Goal: Task Accomplishment & Management: Manage account settings

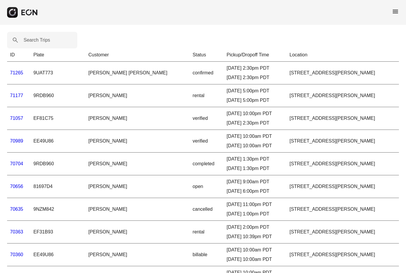
click at [395, 12] on span "menu" at bounding box center [395, 11] width 7 height 7
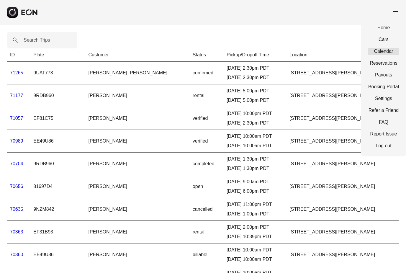
click at [394, 54] on link "Calendar" at bounding box center [383, 51] width 31 height 7
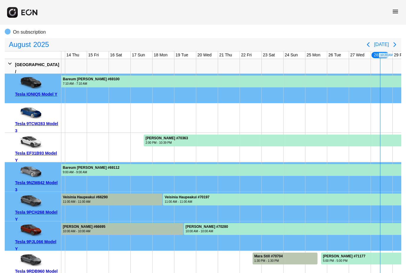
scroll to position [9, 0]
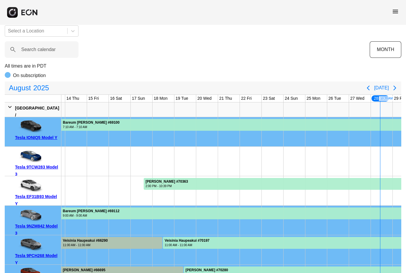
click at [396, 9] on span "menu" at bounding box center [395, 11] width 7 height 7
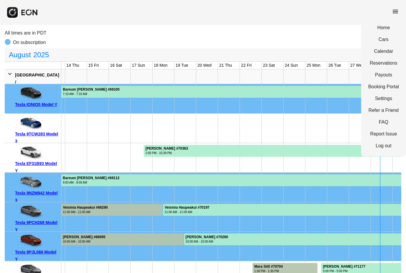
scroll to position [42, 0]
click at [381, 27] on link "Home" at bounding box center [383, 27] width 31 height 7
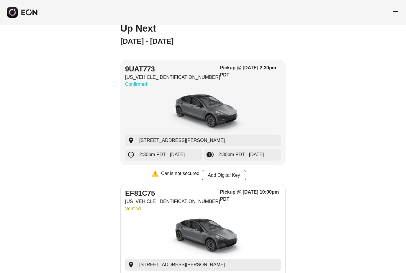
scroll to position [26, 0]
click at [235, 236] on img "button" at bounding box center [203, 236] width 89 height 44
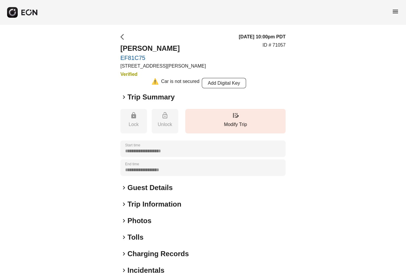
click at [125, 34] on span "arrow_back_ios" at bounding box center [123, 36] width 7 height 7
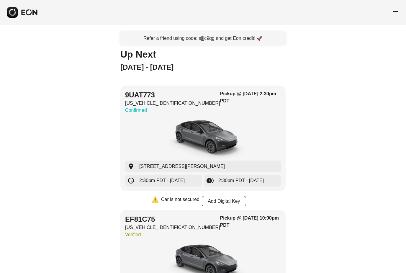
click at [397, 13] on span "menu" at bounding box center [395, 11] width 7 height 7
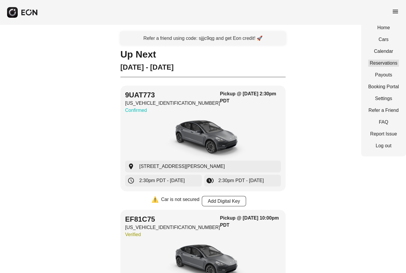
click at [376, 61] on link "Reservations" at bounding box center [383, 63] width 31 height 7
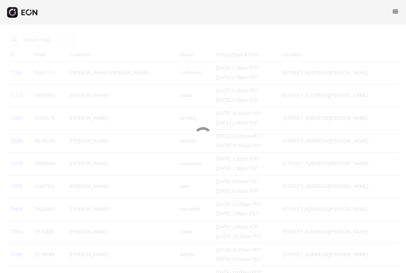
click at [37, 33] on div at bounding box center [203, 136] width 406 height 273
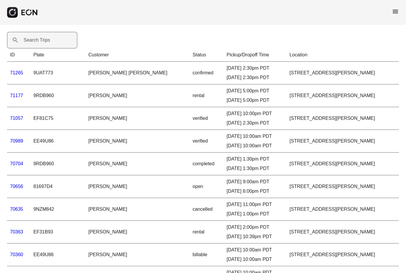
click at [35, 40] on label "Search Trips" at bounding box center [37, 40] width 27 height 7
click at [35, 40] on Trips "Search Trips" at bounding box center [42, 40] width 70 height 17
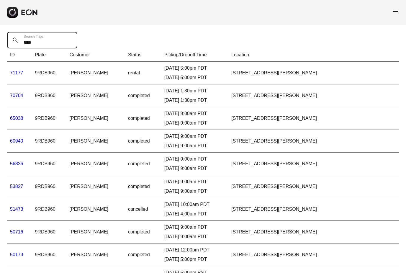
type Trips "****"
drag, startPoint x: 60, startPoint y: 58, endPoint x: 13, endPoint y: 71, distance: 49.4
click at [0, 0] on html "menu **** Search Trips ID Plate Customer Status Pickup/Dropoff Time Location 71…" at bounding box center [203, 193] width 406 height 387
click at [13, 71] on link "71177" at bounding box center [16, 72] width 13 height 5
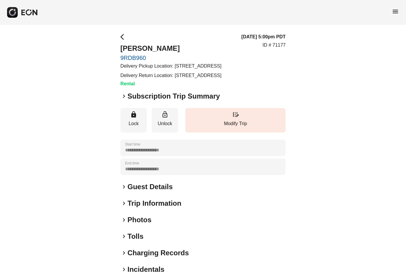
click at [124, 100] on span "keyboard_arrow_right" at bounding box center [123, 96] width 7 height 7
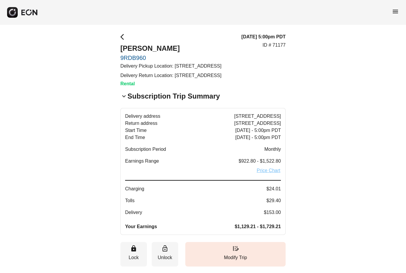
click at [274, 174] on link "Price Chart" at bounding box center [268, 170] width 25 height 7
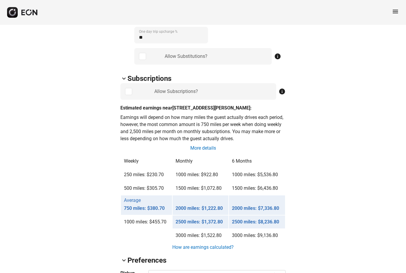
scroll to position [394, 0]
click at [396, 11] on span "menu" at bounding box center [395, 11] width 7 height 7
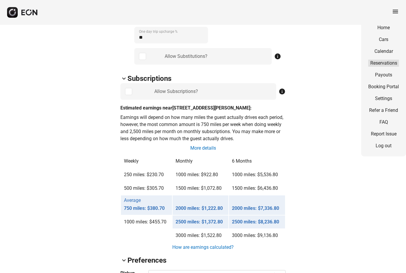
click at [372, 65] on link "Reservations" at bounding box center [383, 63] width 31 height 7
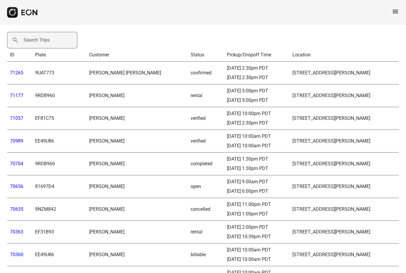
click at [32, 40] on label "Search Trips" at bounding box center [37, 40] width 26 height 7
click at [32, 40] on Trips "Search Trips" at bounding box center [42, 40] width 70 height 17
click at [108, 260] on td "[PERSON_NAME]" at bounding box center [137, 254] width 102 height 23
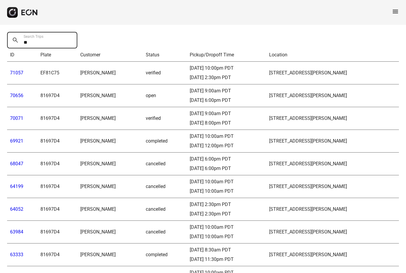
click at [35, 42] on Trips "**" at bounding box center [42, 40] width 70 height 17
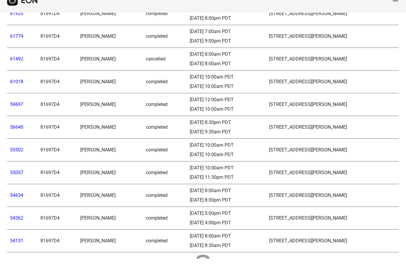
scroll to position [274, 0]
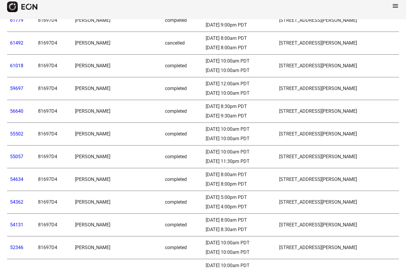
type Trips "***"
click at [18, 69] on link "61018" at bounding box center [16, 72] width 13 height 6
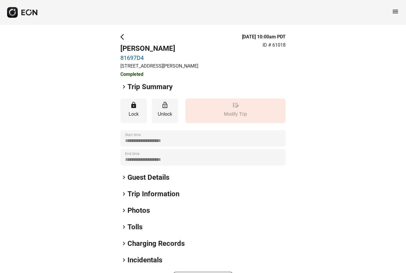
click at [122, 86] on span "keyboard_arrow_right" at bounding box center [123, 86] width 7 height 7
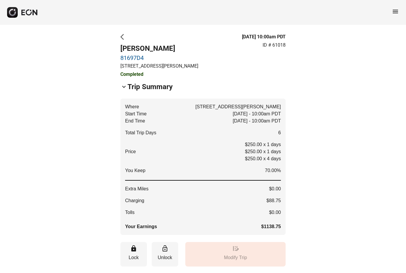
click at [124, 36] on span "arrow_back_ios" at bounding box center [123, 36] width 7 height 7
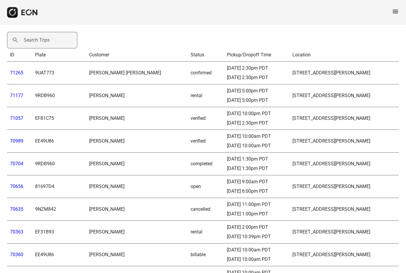
click at [31, 37] on label "Search Trips" at bounding box center [37, 40] width 26 height 7
click at [31, 37] on Trips "Search Trips" at bounding box center [42, 40] width 70 height 17
click at [109, 263] on td "[PERSON_NAME]" at bounding box center [137, 254] width 102 height 23
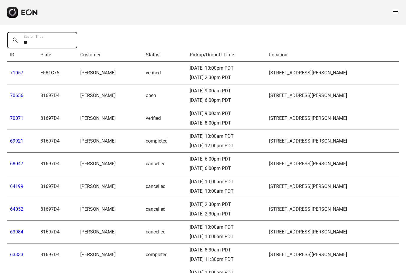
click at [37, 43] on Trips "**" at bounding box center [42, 40] width 70 height 17
type Trips "***"
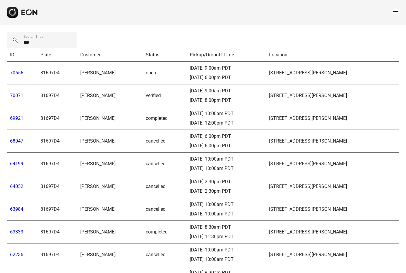
click at [12, 164] on link "64199" at bounding box center [16, 164] width 13 height 6
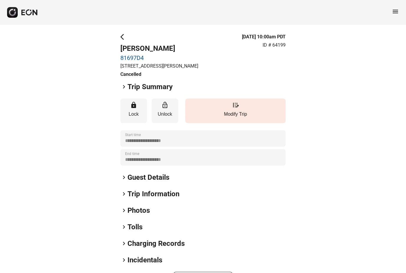
click at [125, 90] on span "keyboard_arrow_right" at bounding box center [123, 86] width 7 height 7
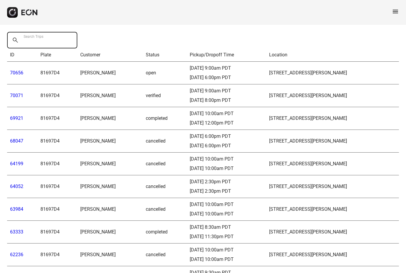
click at [38, 36] on div "Search Trips" at bounding box center [44, 40] width 74 height 17
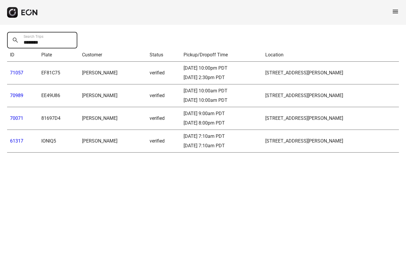
drag, startPoint x: 43, startPoint y: 43, endPoint x: 9, endPoint y: 36, distance: 34.9
click at [9, 36] on Trips "********" at bounding box center [42, 40] width 70 height 17
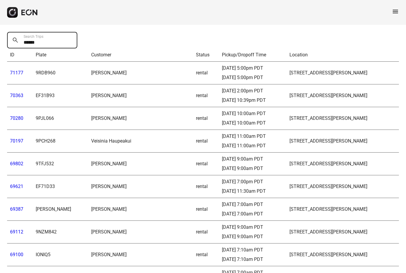
type Trips "******"
click at [18, 96] on link "70363" at bounding box center [16, 96] width 13 height 6
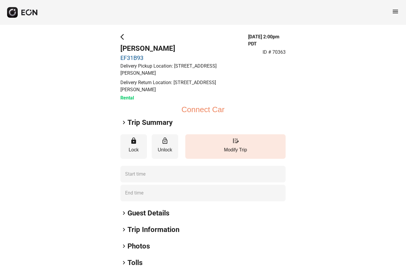
type time "**********"
click at [125, 124] on span "keyboard_arrow_right" at bounding box center [123, 122] width 7 height 7
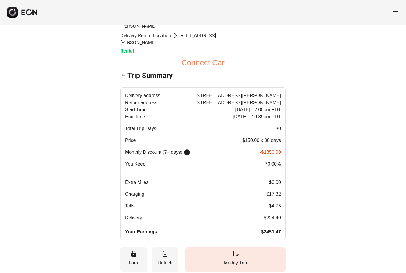
scroll to position [47, 0]
